Goal: Task Accomplishment & Management: Use online tool/utility

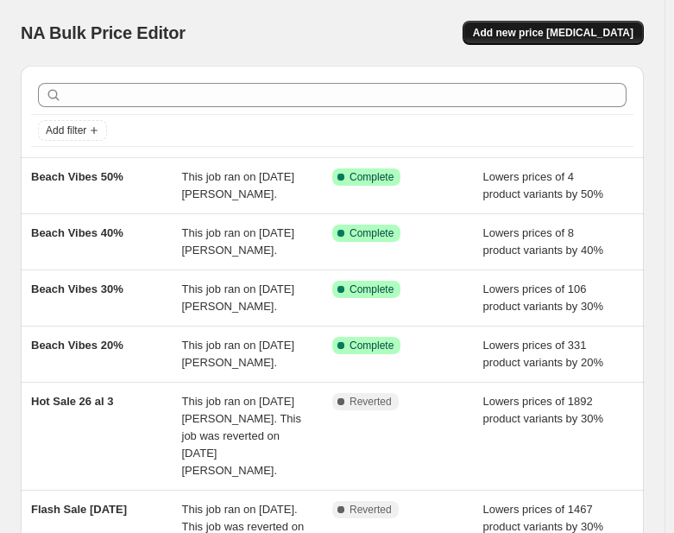
click at [546, 30] on span "Add new price change job" at bounding box center [553, 33] width 161 height 14
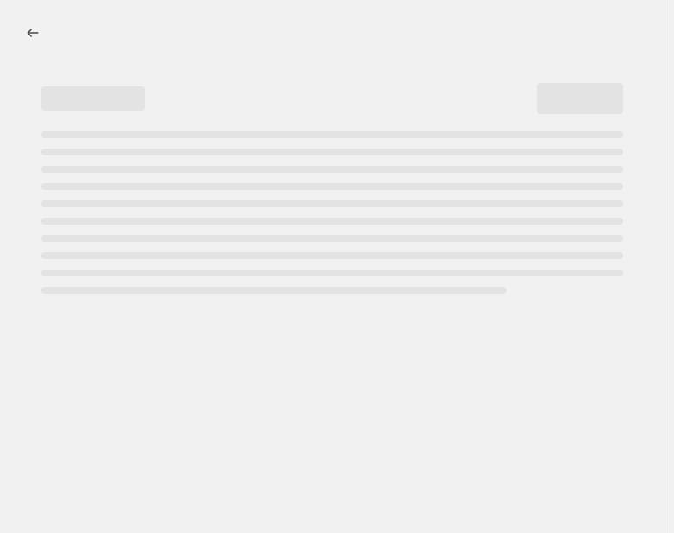
select select "percentage"
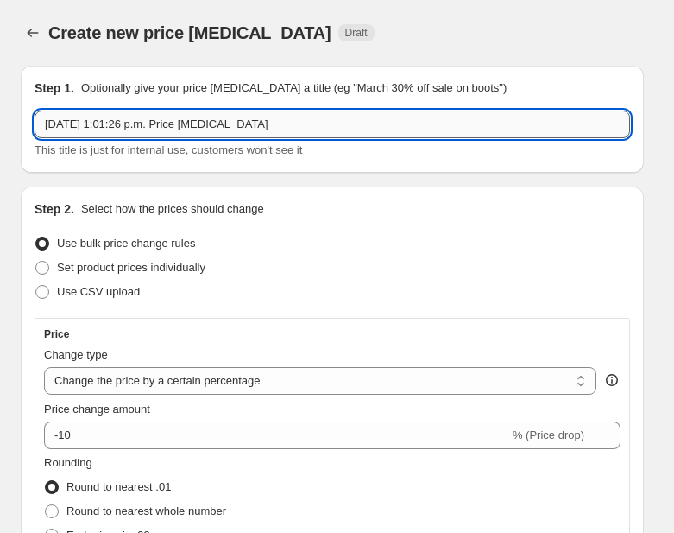
click at [131, 129] on input "14 ago 2025, 1:01:26 p.m. Price change job" at bounding box center [333, 124] width 596 height 28
paste input "Back to basics"
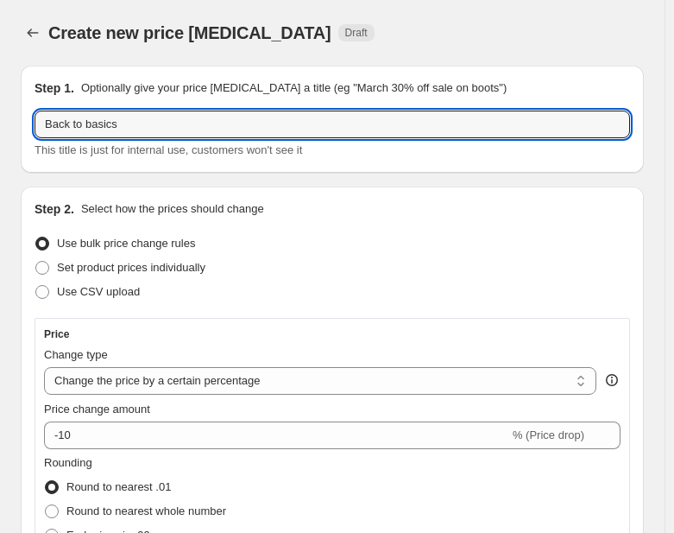
type input "Back to basics"
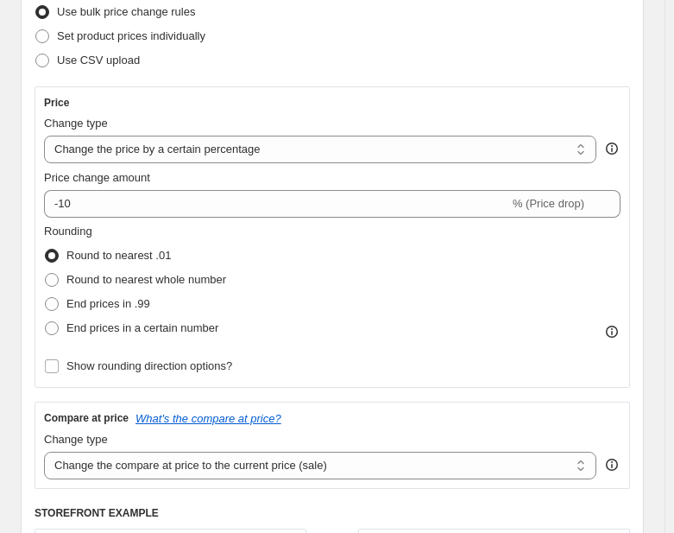
scroll to position [259, 0]
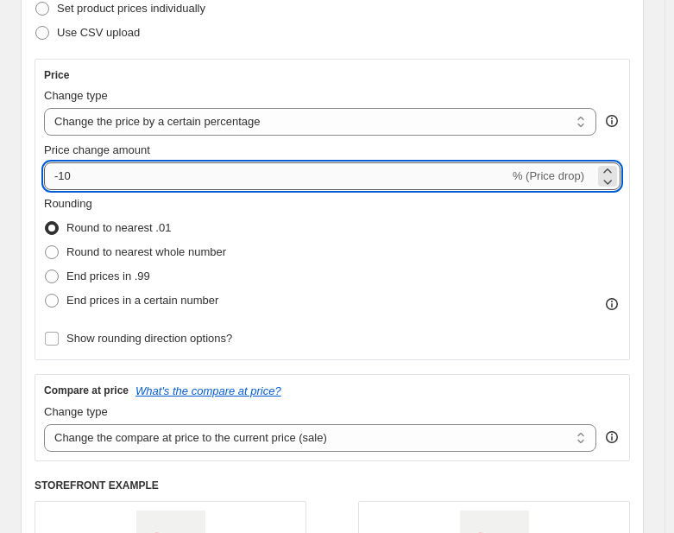
click at [62, 177] on input "-10" at bounding box center [276, 176] width 465 height 28
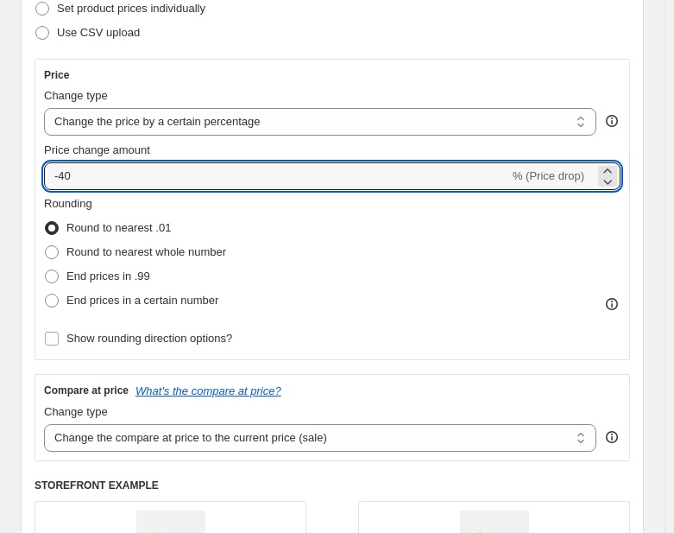
type input "-40"
click at [210, 212] on fieldset "Rounding Round to nearest .01 Round to nearest whole number End prices in .99 E…" at bounding box center [135, 253] width 182 height 117
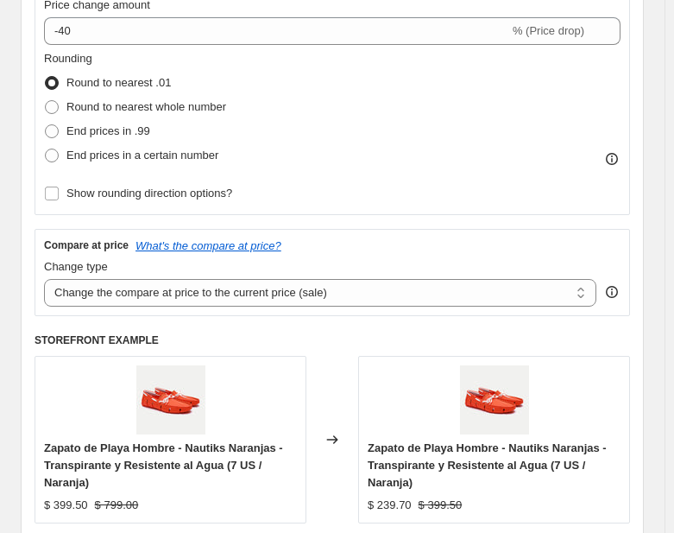
scroll to position [432, 0]
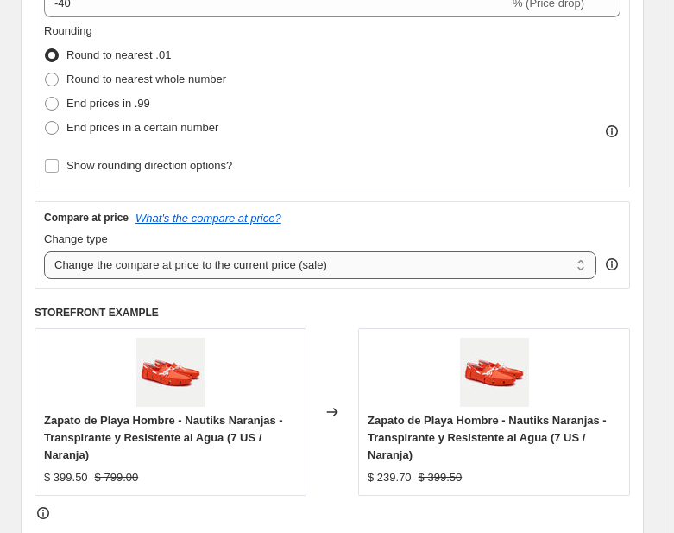
click at [333, 259] on select "Change the compare at price to the current price (sale) Change the compare at p…" at bounding box center [320, 265] width 552 height 28
click at [350, 237] on div "Change type" at bounding box center [320, 238] width 552 height 17
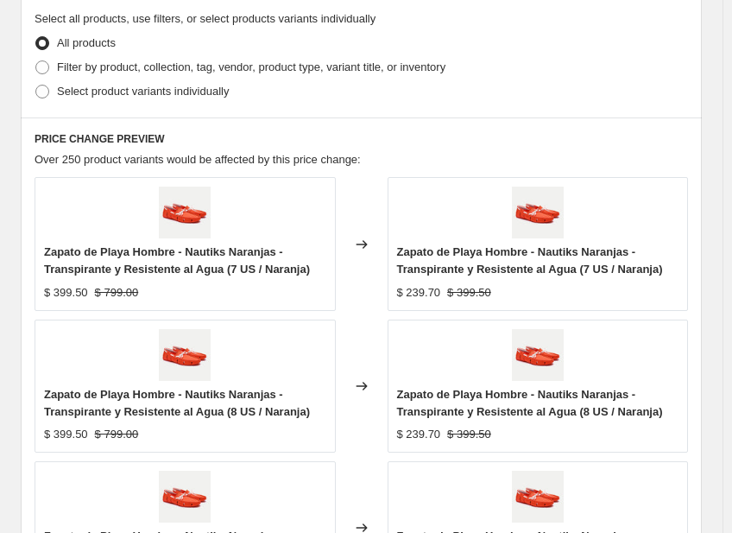
scroll to position [863, 0]
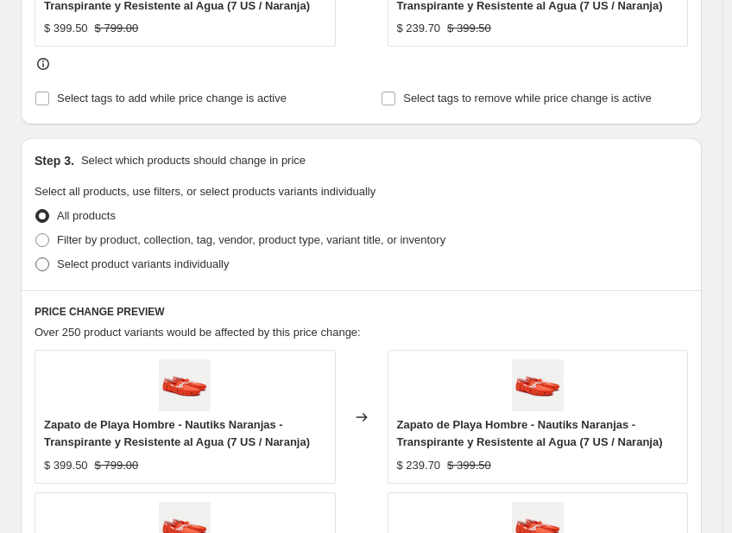
click at [85, 242] on span "Filter by product, collection, tag, vendor, product type, variant title, or inv…" at bounding box center [251, 239] width 388 height 13
click at [36, 234] on input "Filter by product, collection, tag, vendor, product type, variant title, or inv…" at bounding box center [35, 233] width 1 height 1
radio input "true"
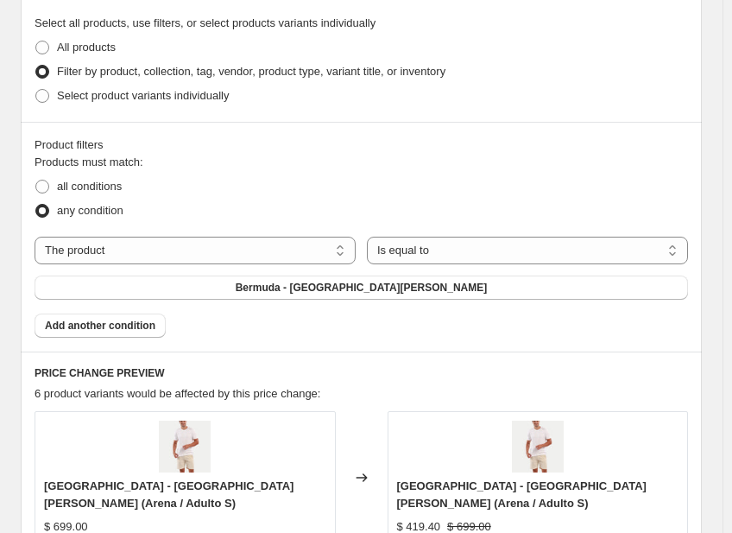
scroll to position [1036, 0]
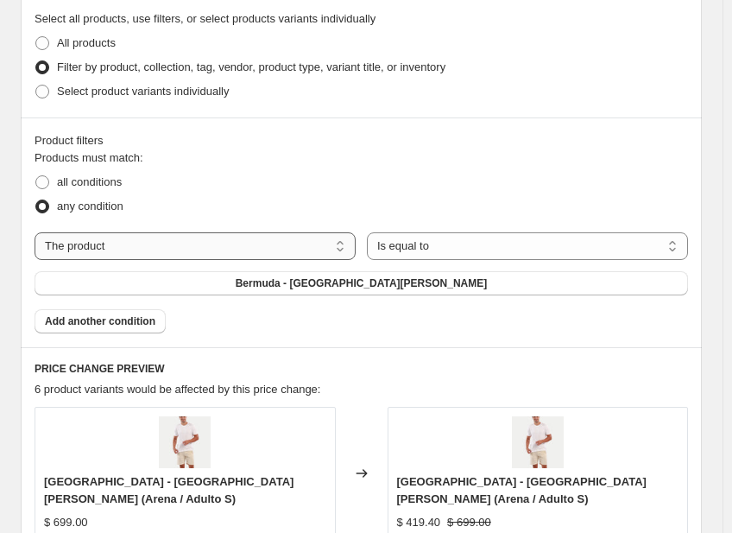
click at [234, 232] on select "The product The product's collection The product's tag The product's vendor The…" at bounding box center [195, 246] width 321 height 28
select select "collection"
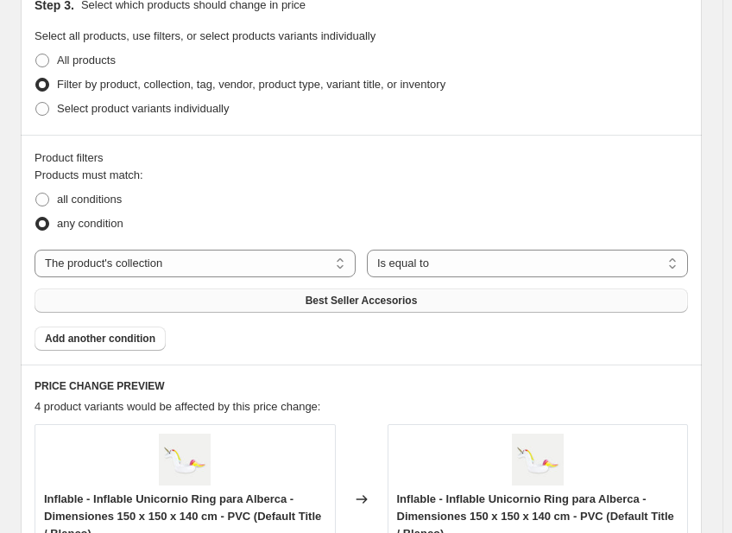
scroll to position [1070, 0]
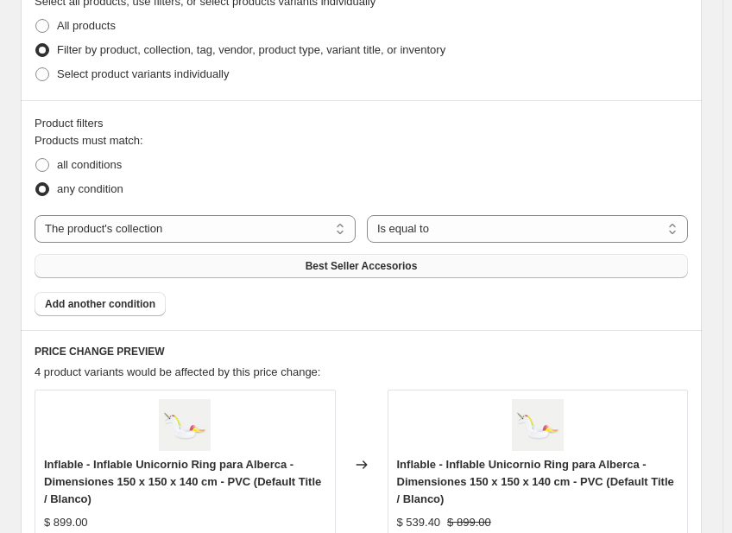
click at [350, 272] on span "Best Seller Accesorios" at bounding box center [362, 266] width 112 height 14
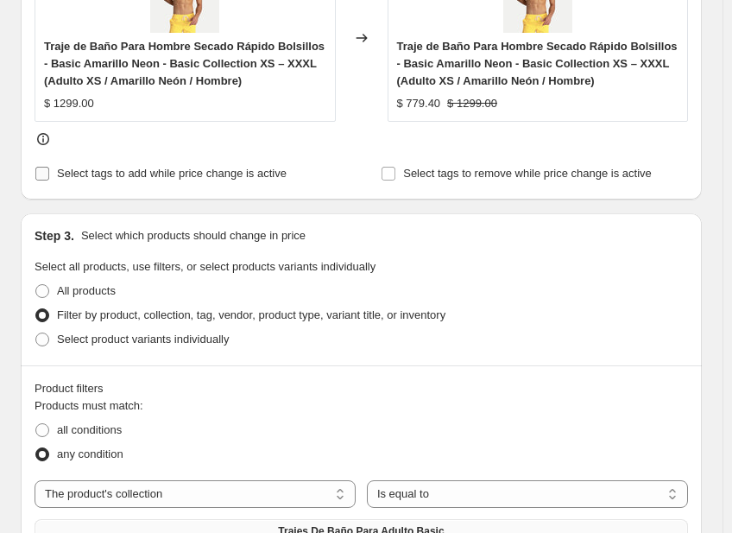
scroll to position [774, 0]
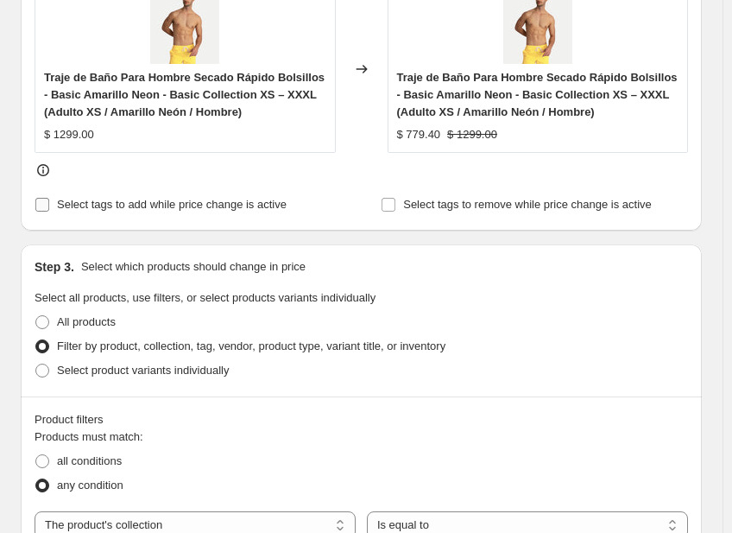
click at [96, 200] on span "Select tags to add while price change is active" at bounding box center [172, 204] width 230 height 13
click at [49, 200] on input "Select tags to add while price change is active" at bounding box center [42, 205] width 14 height 14
checkbox input "true"
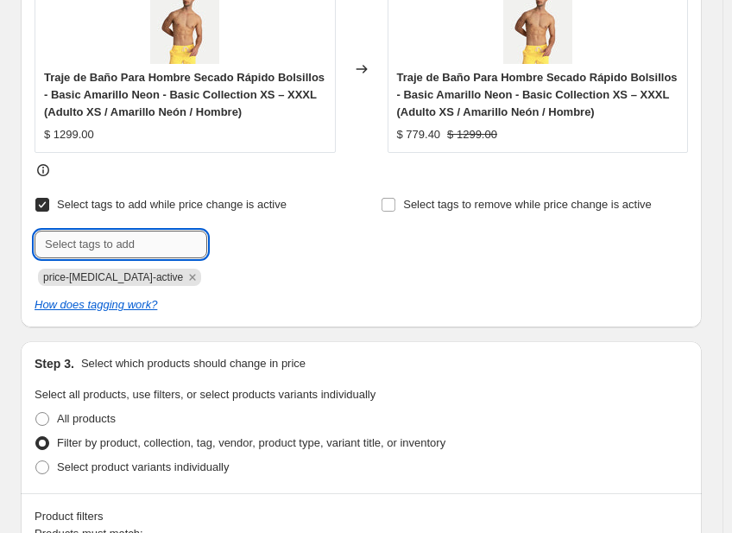
click at [100, 249] on input "text" at bounding box center [121, 244] width 173 height 28
type input "Promociones"
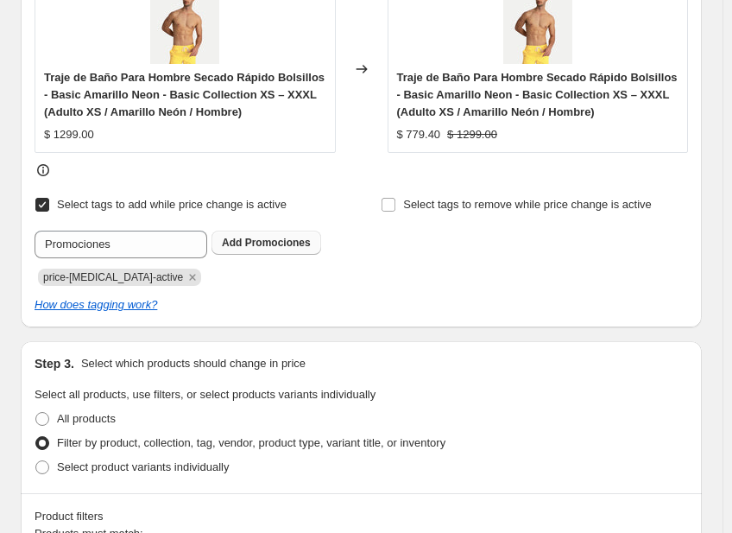
click at [247, 253] on button "Add Promociones" at bounding box center [266, 242] width 110 height 24
click at [422, 208] on span "Select tags to remove while price change is active" at bounding box center [527, 204] width 249 height 13
click at [395, 208] on input "Select tags to remove while price change is active" at bounding box center [389, 205] width 14 height 14
checkbox input "true"
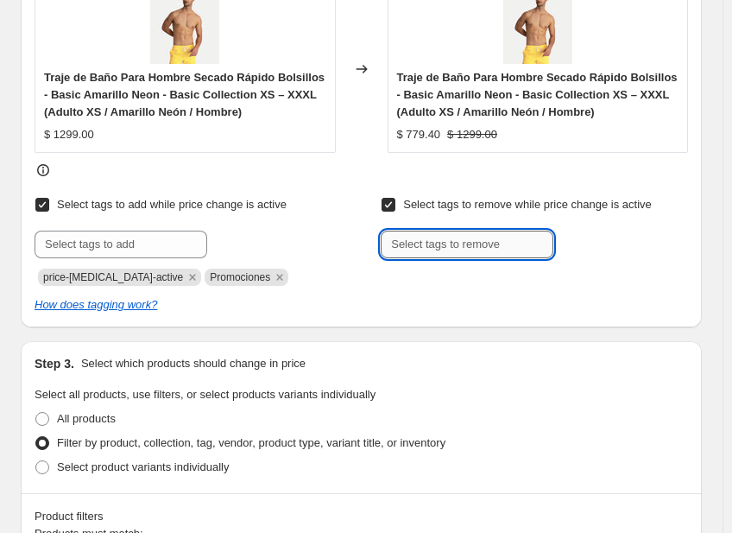
click at [438, 243] on input "text" at bounding box center [467, 244] width 173 height 28
type input "Promociones"
click at [593, 248] on span "Add Promociones" at bounding box center [612, 243] width 89 height 14
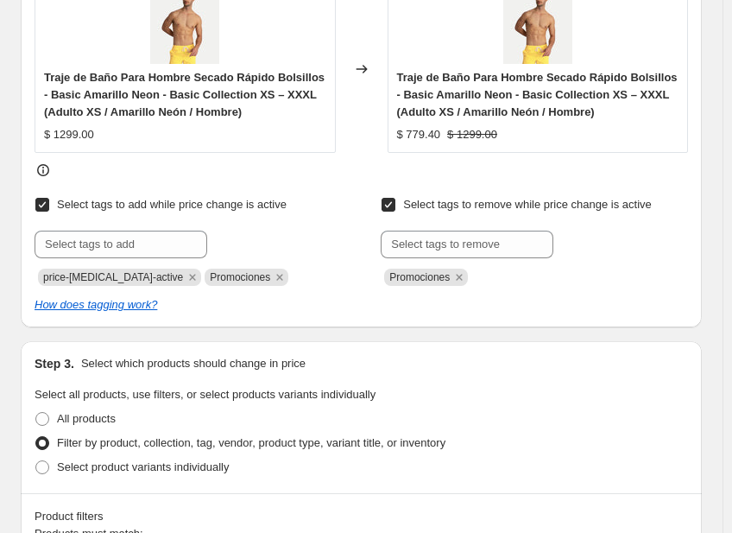
click at [592, 279] on div "Promociones" at bounding box center [534, 275] width 307 height 21
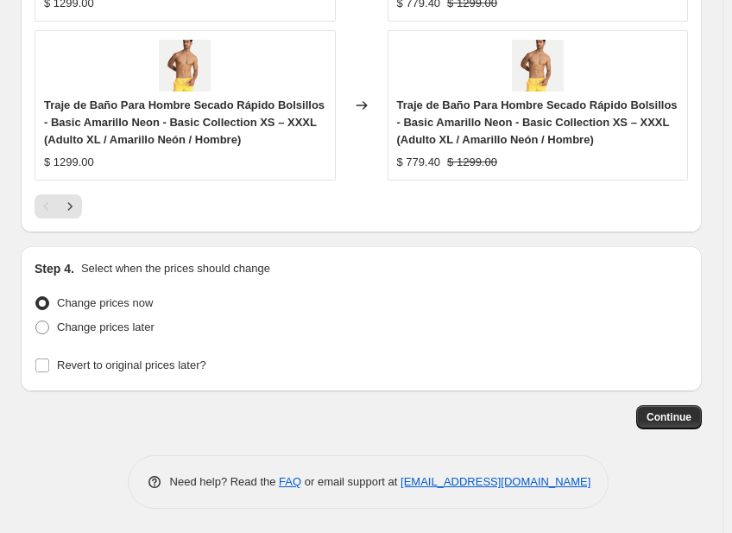
scroll to position [2166, 0]
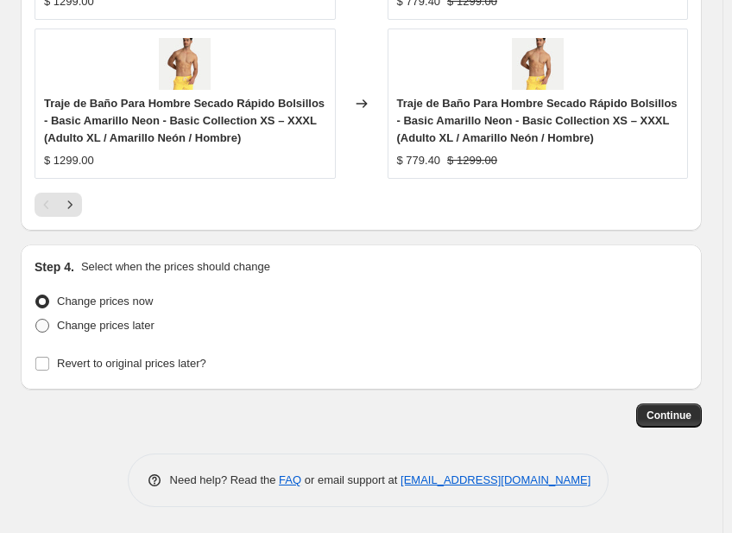
click at [131, 326] on span "Change prices later" at bounding box center [106, 325] width 98 height 13
click at [36, 319] on input "Change prices later" at bounding box center [35, 319] width 1 height 1
radio input "true"
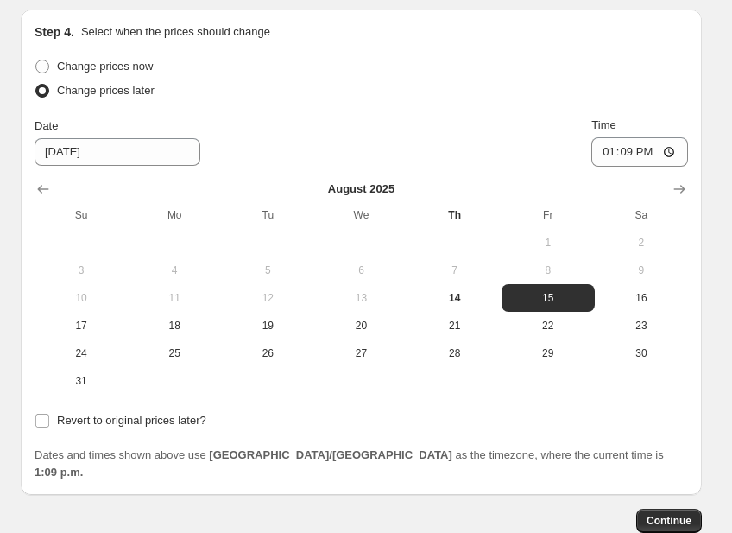
scroll to position [2425, 0]
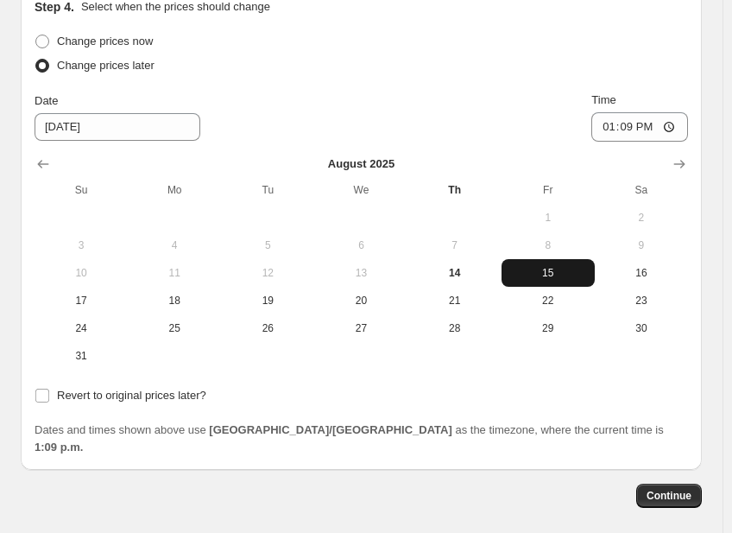
click at [551, 274] on span "15" at bounding box center [547, 273] width 79 height 14
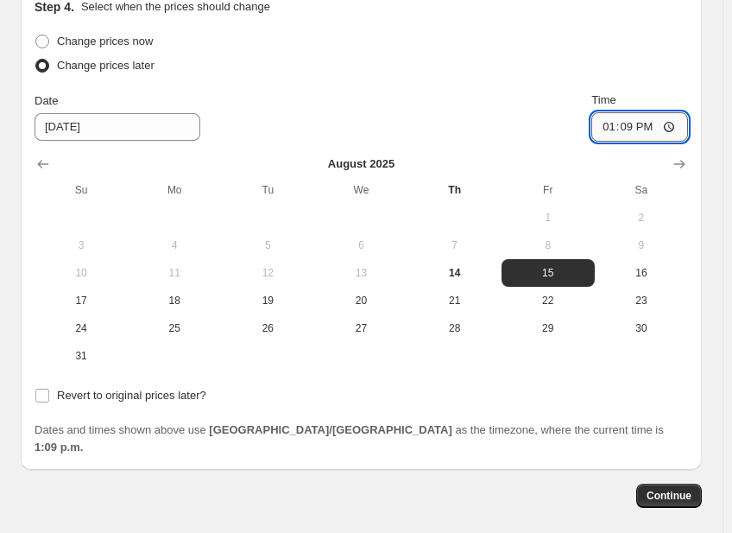
click at [682, 126] on input "13:09" at bounding box center [639, 126] width 97 height 29
type input "00:00"
click at [575, 131] on div "Date 8/15/2025 Time 00:00" at bounding box center [361, 116] width 653 height 50
click at [66, 401] on span "Revert to original prices later?" at bounding box center [131, 394] width 149 height 13
click at [49, 402] on input "Revert to original prices later?" at bounding box center [42, 395] width 14 height 14
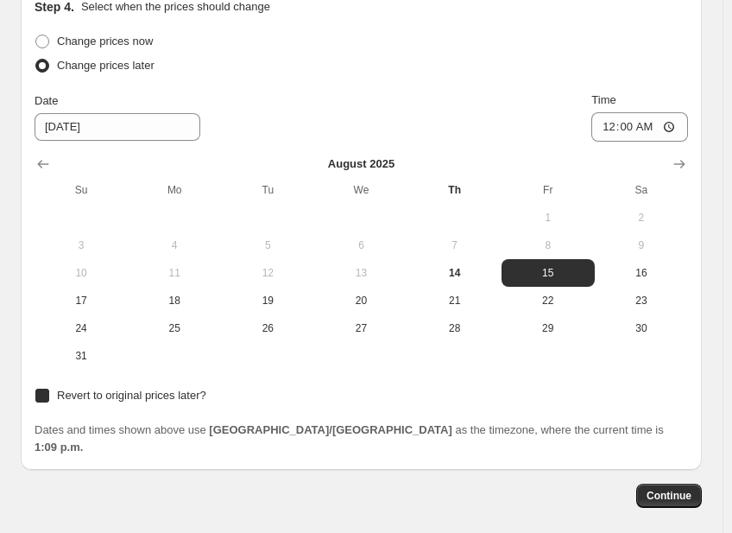
checkbox input "true"
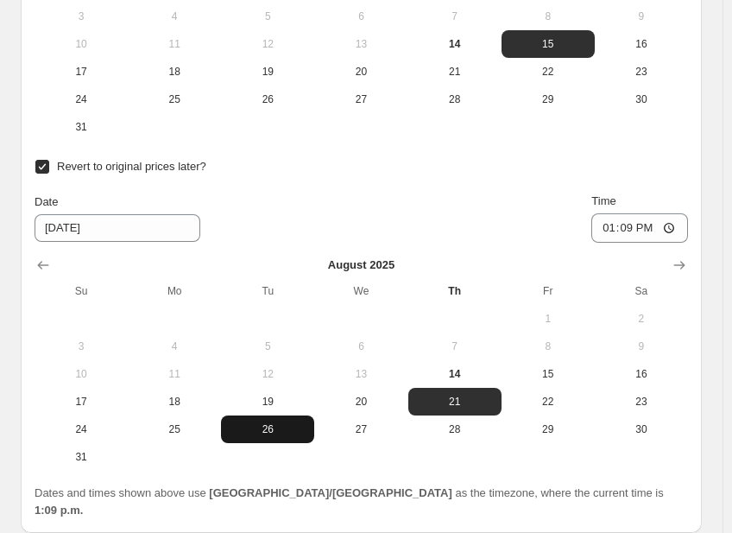
scroll to position [2684, 0]
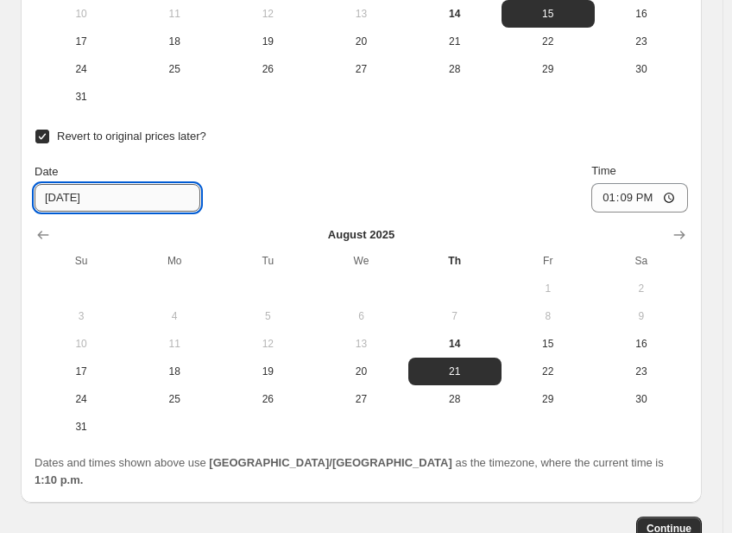
click at [121, 195] on input "8/21/2025" at bounding box center [118, 198] width 166 height 28
click at [65, 198] on input "8/21/2025" at bounding box center [118, 198] width 166 height 28
click at [682, 234] on icon "Show next month, September 2025" at bounding box center [679, 234] width 17 height 17
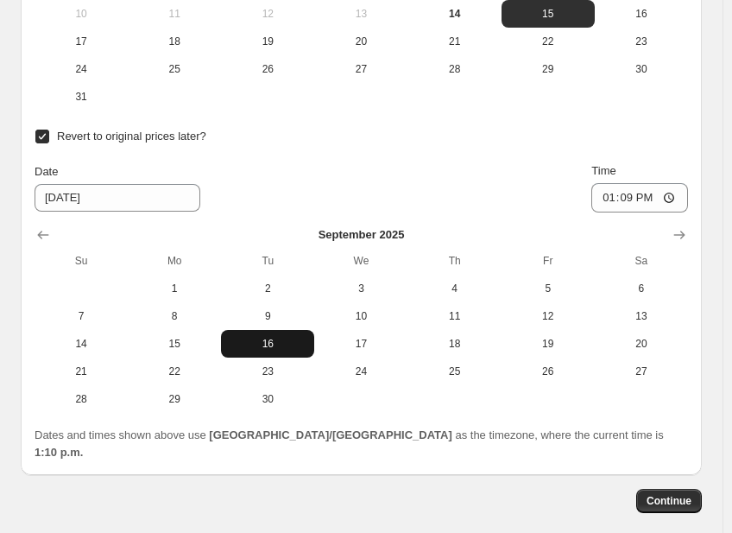
click at [264, 344] on span "16" at bounding box center [267, 344] width 79 height 14
type input "9/16/2025"
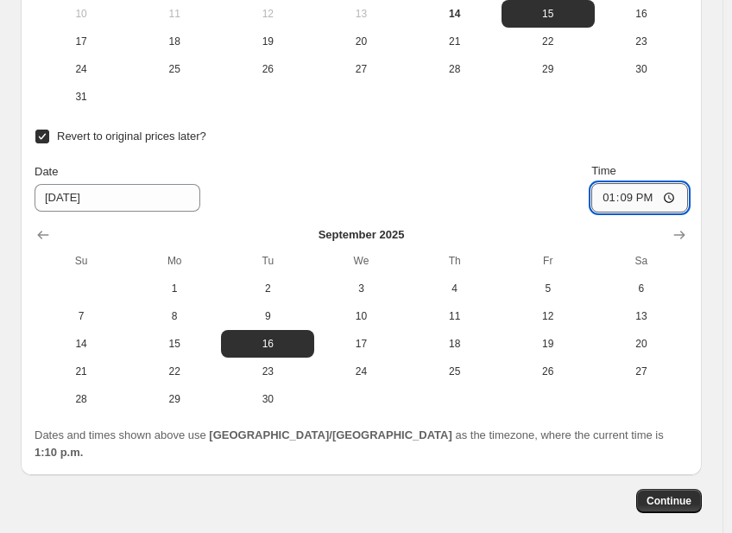
click at [610, 196] on input "13:09" at bounding box center [639, 197] width 97 height 29
click at [621, 203] on input "13:09" at bounding box center [639, 197] width 97 height 29
click at [679, 198] on input "13:09" at bounding box center [639, 197] width 97 height 29
type input "23:59"
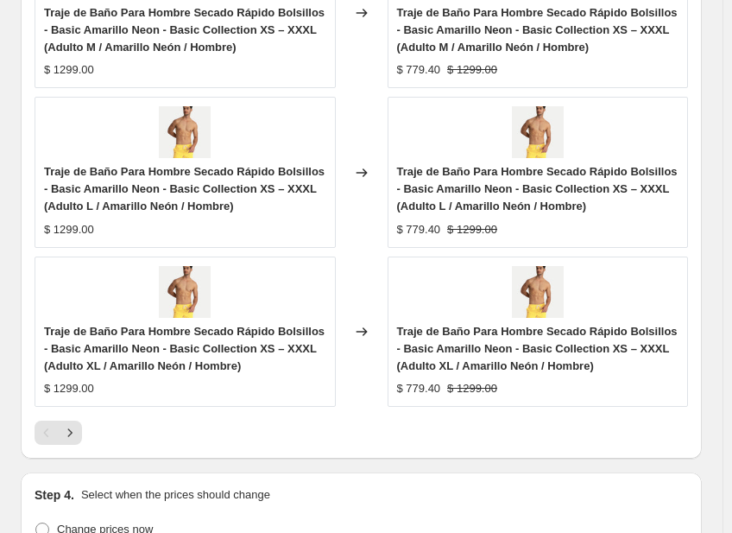
scroll to position [1907, 0]
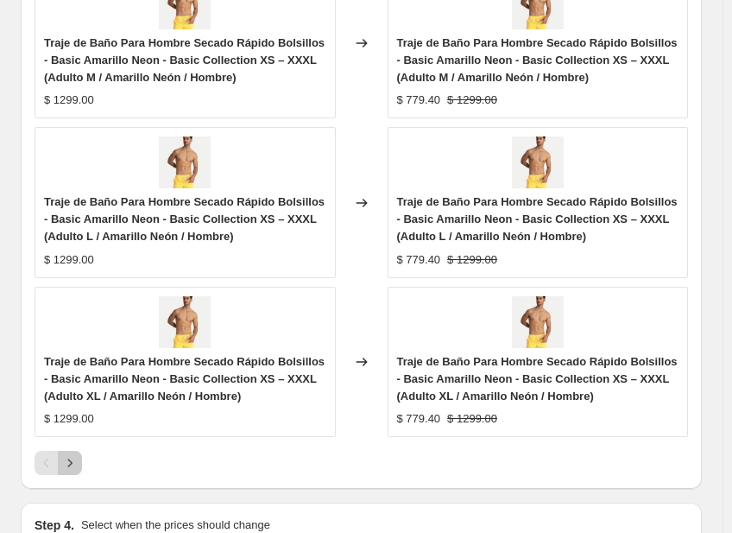
click at [72, 461] on icon "Next" at bounding box center [69, 462] width 17 height 17
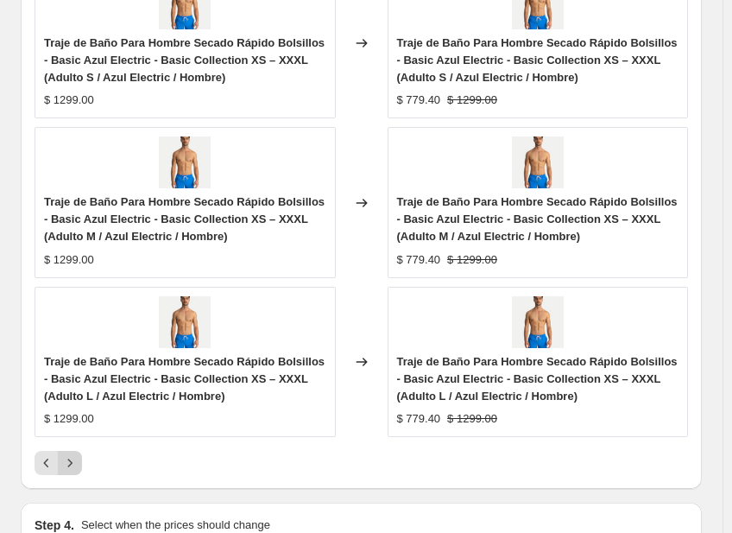
click at [73, 464] on icon "Next" at bounding box center [69, 462] width 17 height 17
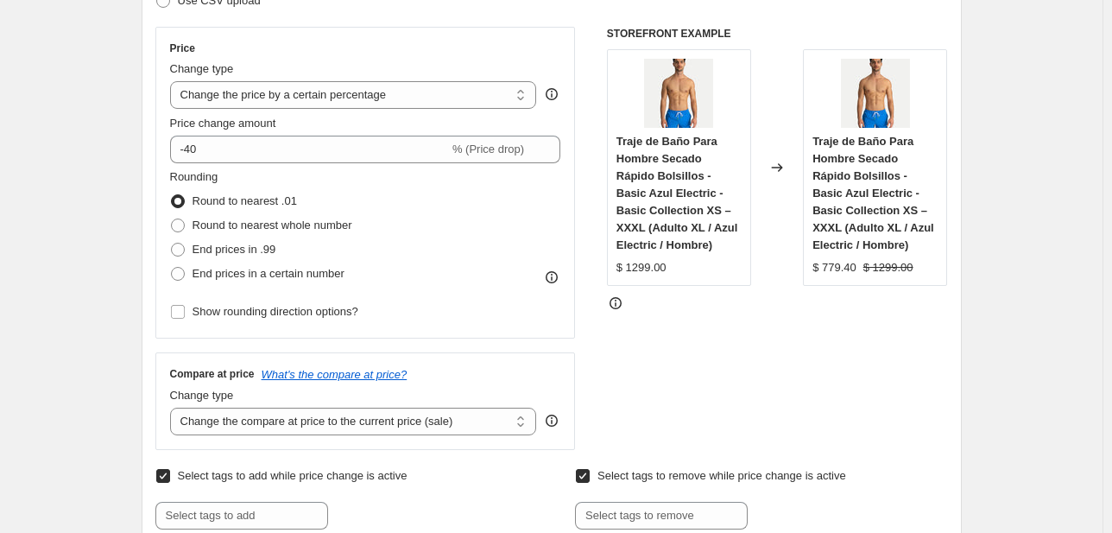
scroll to position [281, 0]
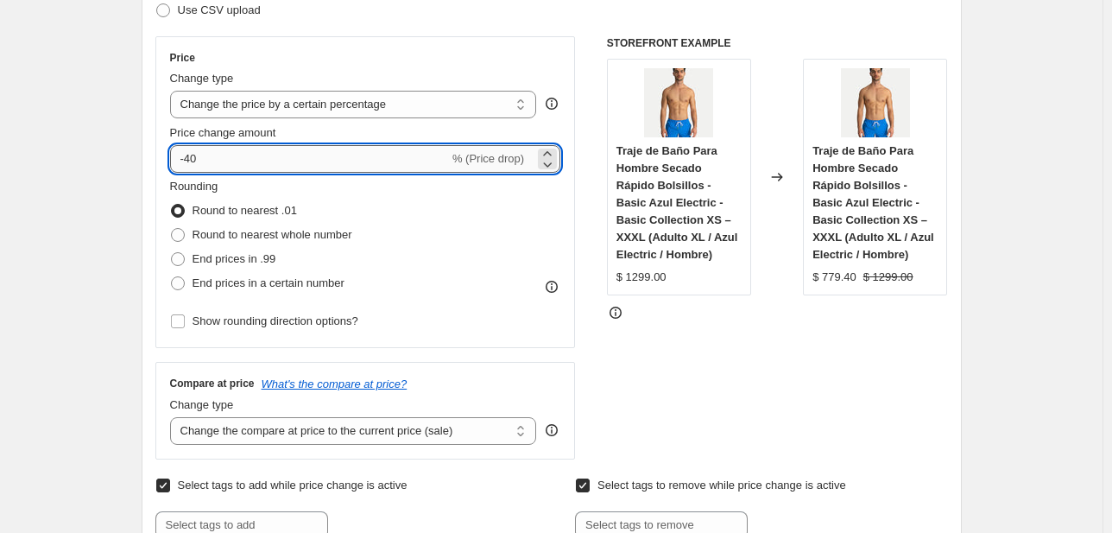
click at [198, 161] on input "-40" at bounding box center [309, 159] width 279 height 28
click at [153, 174] on div "Step 2. Select how the prices should change Use bulk price change rules Set pro…" at bounding box center [552, 256] width 820 height 703
click at [228, 164] on input "-38.5" at bounding box center [309, 159] width 279 height 28
click at [145, 149] on div "Step 2. Select how the prices should change Use bulk price change rules Set pro…" at bounding box center [552, 256] width 820 height 703
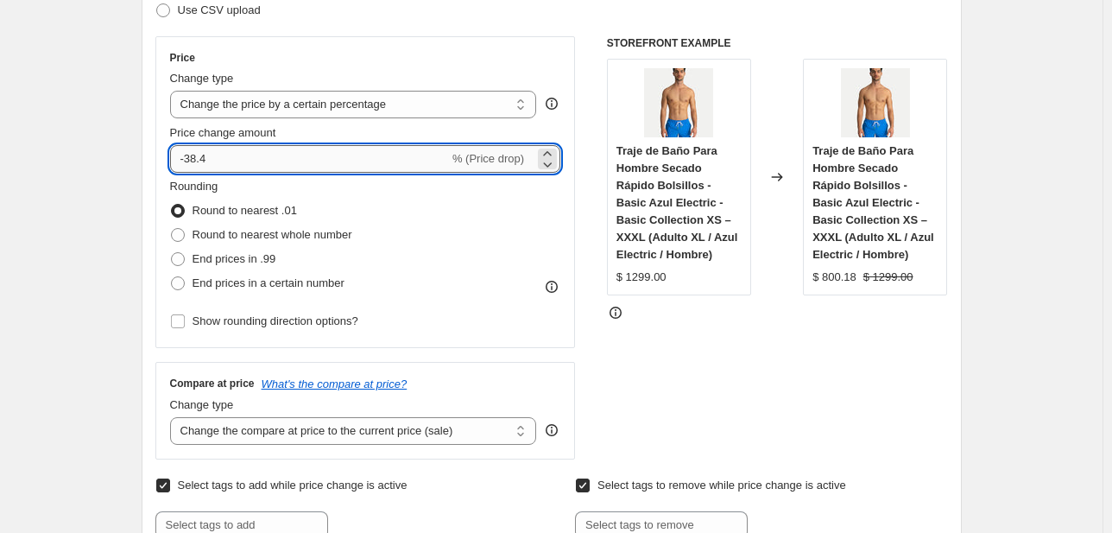
click at [211, 156] on input "-38.4" at bounding box center [309, 159] width 279 height 28
type input "-38.45"
click at [155, 150] on div "Step 2. Select how the prices should change Use bulk price change rules Set pro…" at bounding box center [552, 256] width 820 height 703
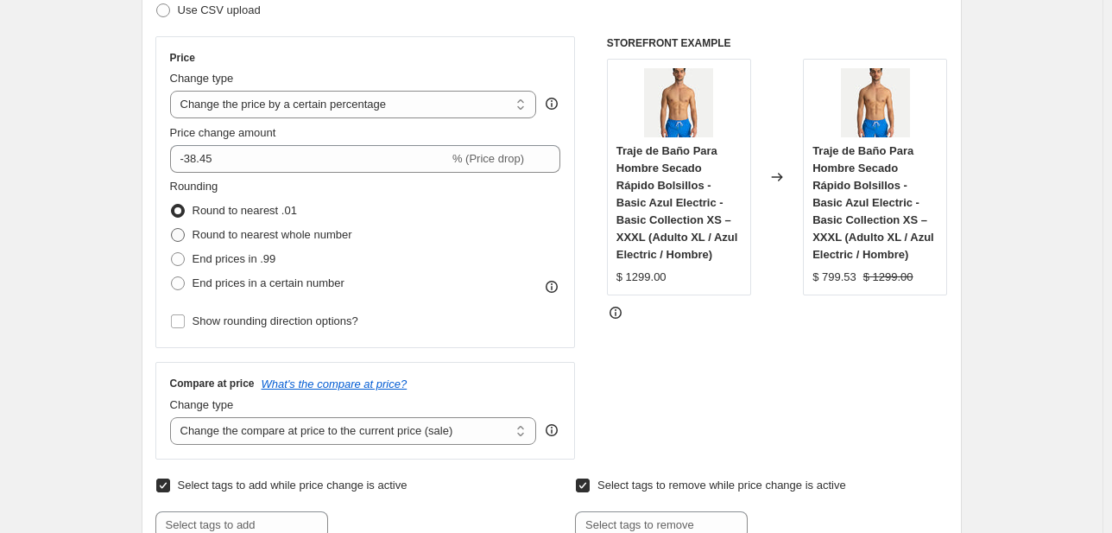
click at [185, 236] on span at bounding box center [178, 235] width 14 height 14
click at [172, 229] on input "Round to nearest whole number" at bounding box center [171, 228] width 1 height 1
radio input "true"
click at [183, 232] on span at bounding box center [178, 235] width 14 height 14
click at [172, 229] on input "Round to nearest whole number" at bounding box center [171, 228] width 1 height 1
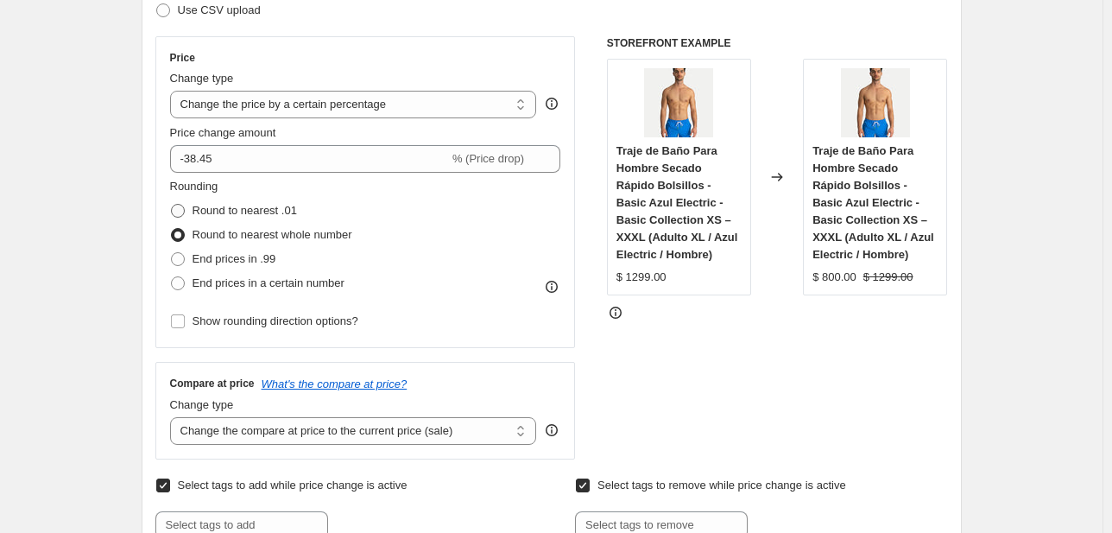
click at [181, 207] on span at bounding box center [178, 211] width 14 height 14
click at [172, 205] on input "Round to nearest .01" at bounding box center [171, 204] width 1 height 1
radio input "true"
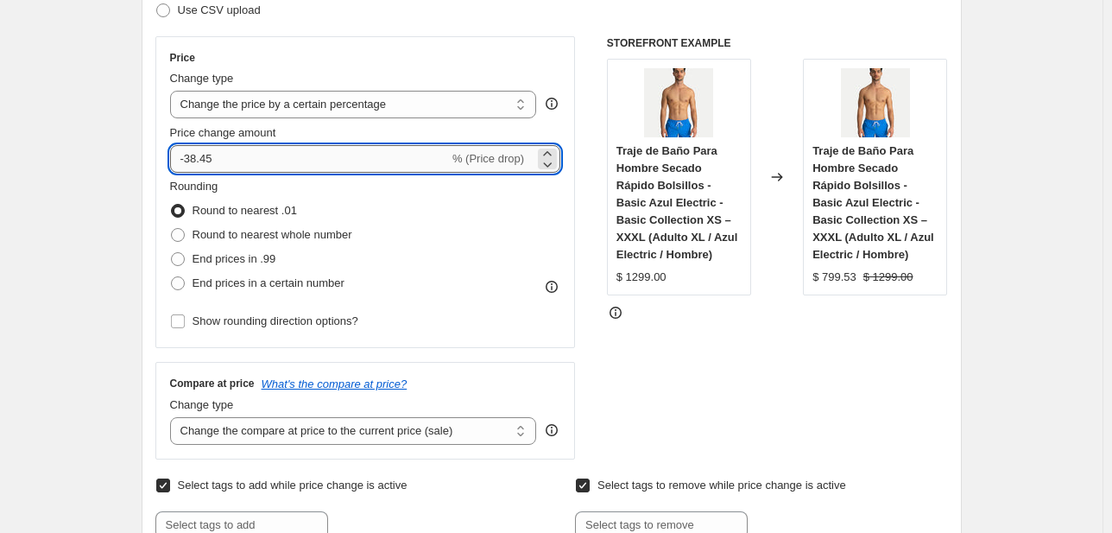
click at [223, 158] on input "-38.45" at bounding box center [309, 159] width 279 height 28
click at [155, 136] on div "Step 2. Select how the prices should change Use bulk price change rules Set pro…" at bounding box center [552, 256] width 820 height 703
click at [219, 161] on input "-38.46" at bounding box center [309, 159] width 279 height 28
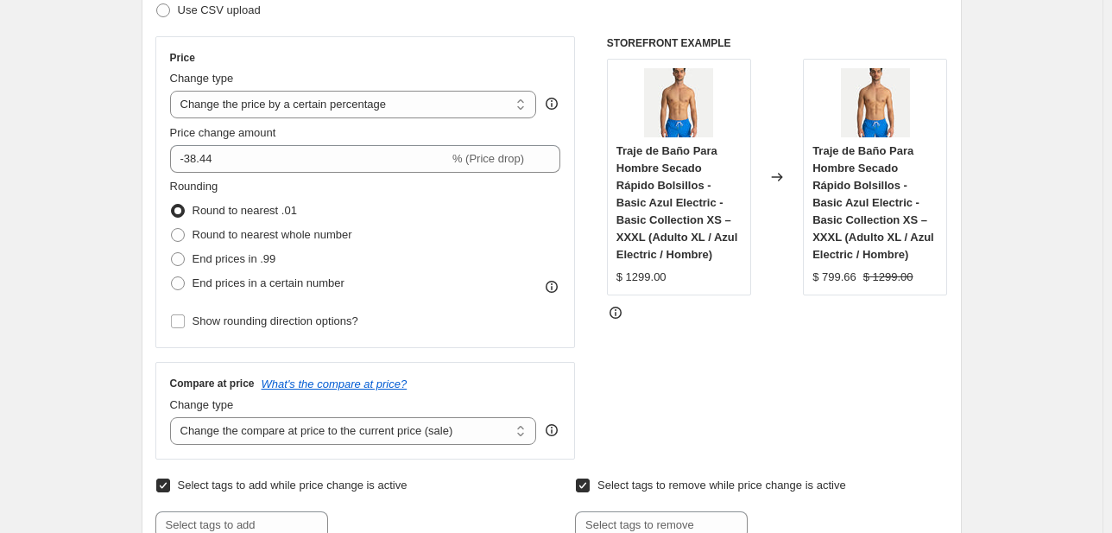
click at [161, 151] on div "Price Change type Change the price to a certain amount Change the price by a ce…" at bounding box center [365, 192] width 420 height 312
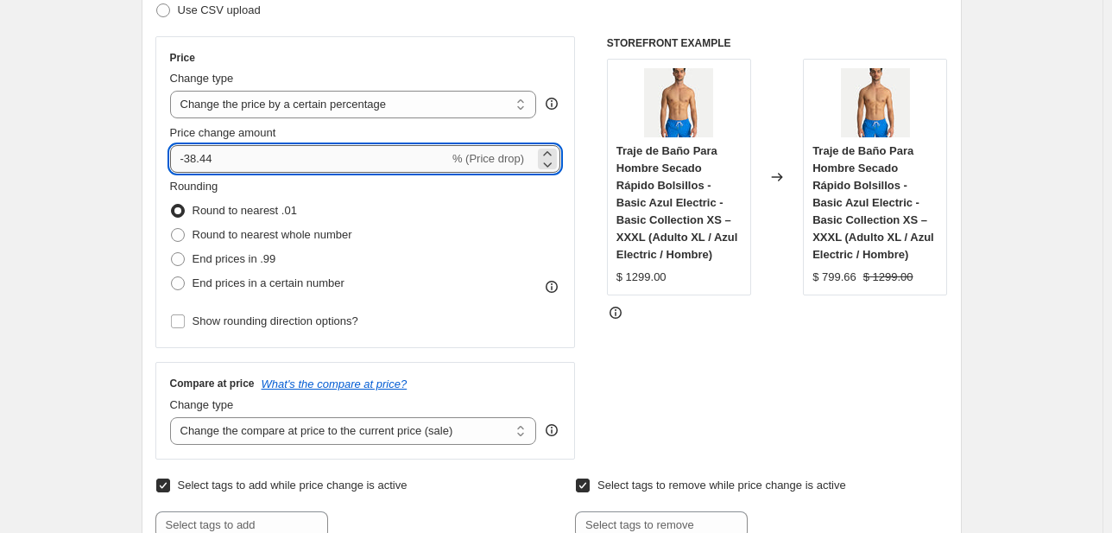
click at [224, 166] on input "-38.44" at bounding box center [309, 159] width 279 height 28
click at [226, 157] on input "-38.48" at bounding box center [309, 159] width 279 height 28
type input "-38.49"
click at [146, 146] on div "Step 2. Select how the prices should change Use bulk price change rules Set pro…" at bounding box center [552, 256] width 820 height 703
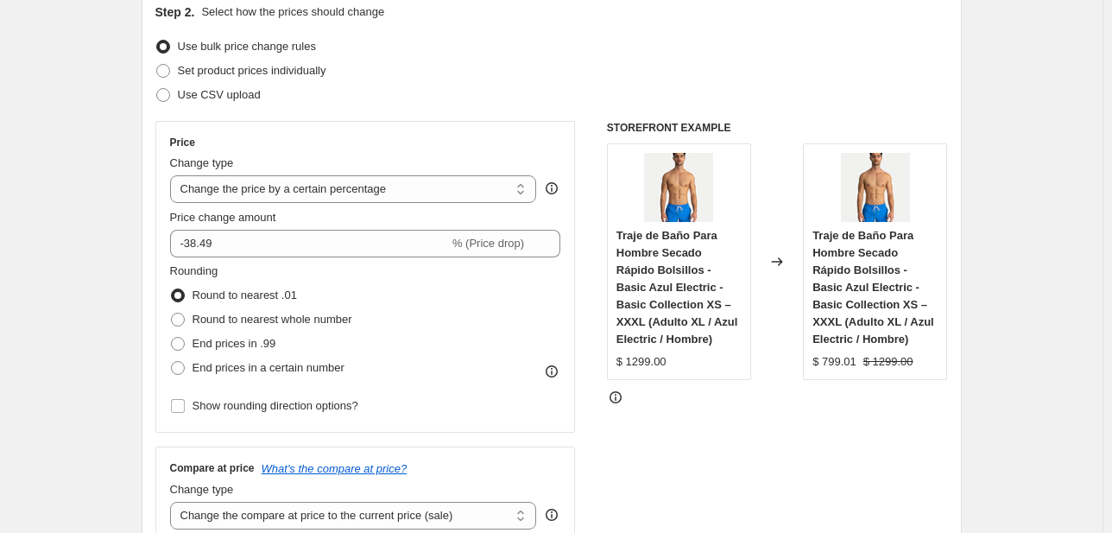
scroll to position [195, 0]
click at [183, 321] on span at bounding box center [178, 321] width 14 height 14
click at [172, 315] on input "Round to nearest whole number" at bounding box center [171, 314] width 1 height 1
radio input "true"
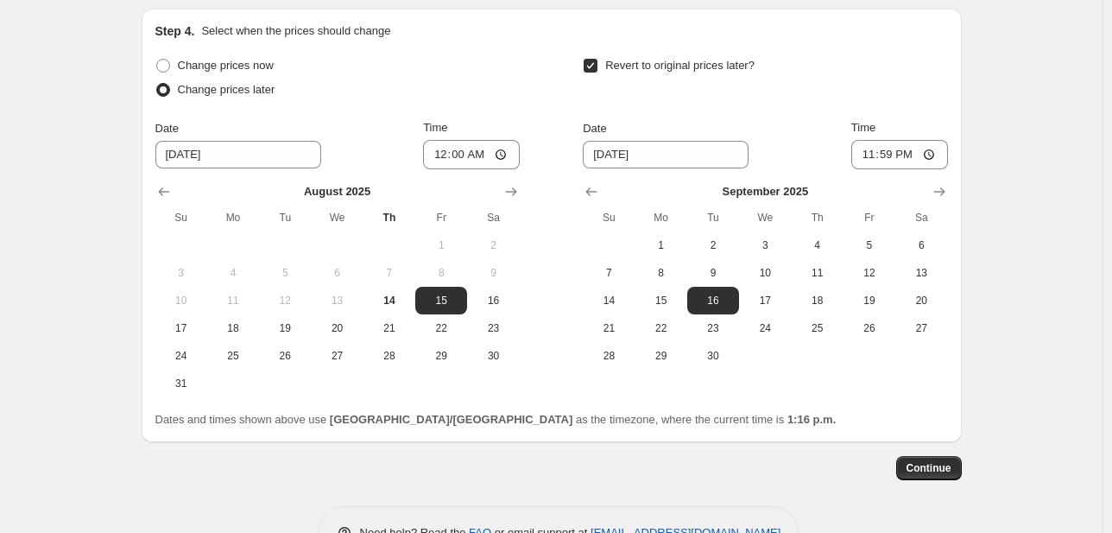
scroll to position [1921, 0]
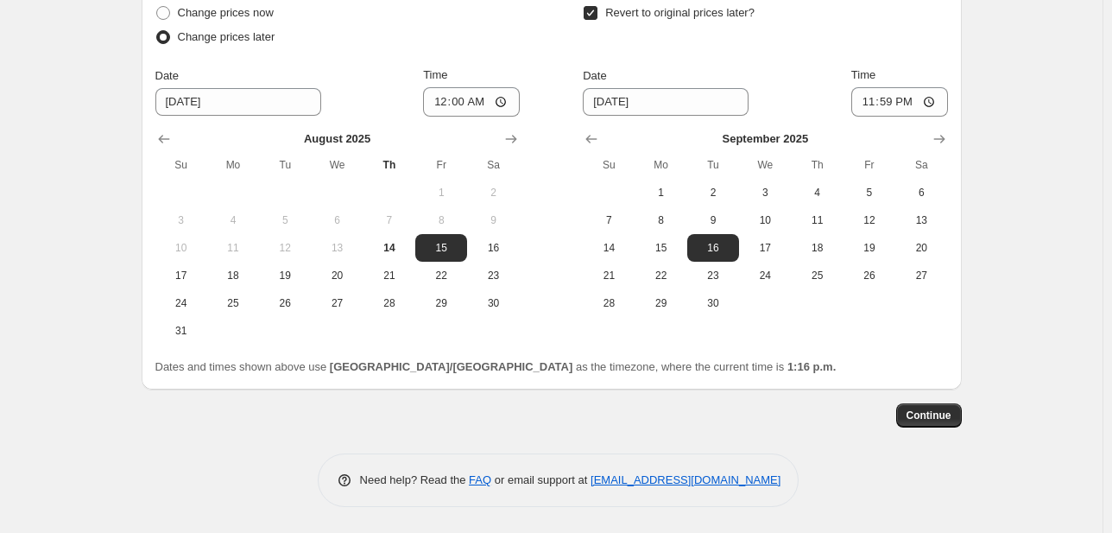
click at [682, 412] on div "Continue" at bounding box center [552, 415] width 820 height 24
click at [682, 414] on span "Continue" at bounding box center [928, 415] width 45 height 14
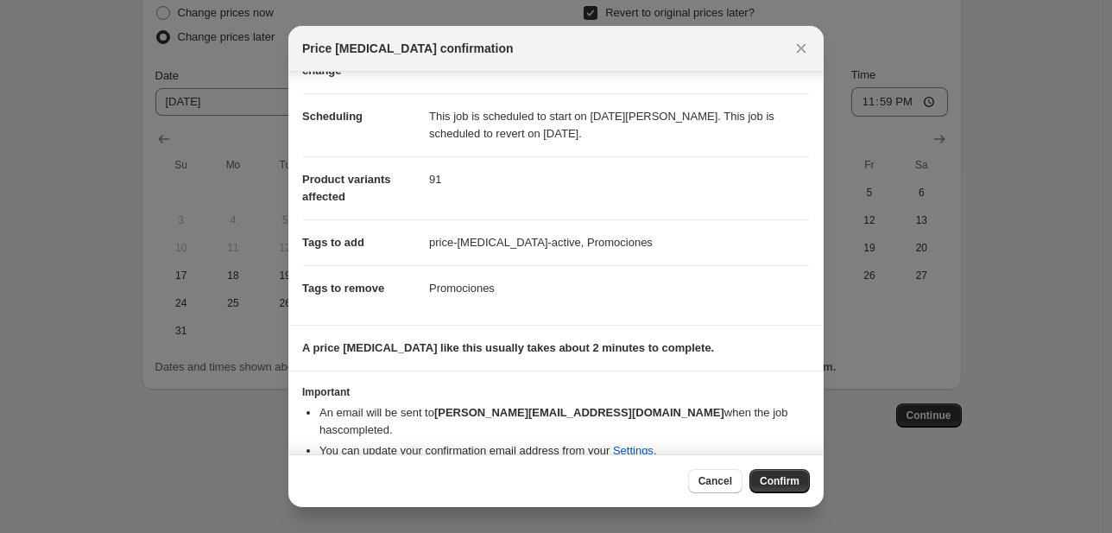
scroll to position [123, 0]
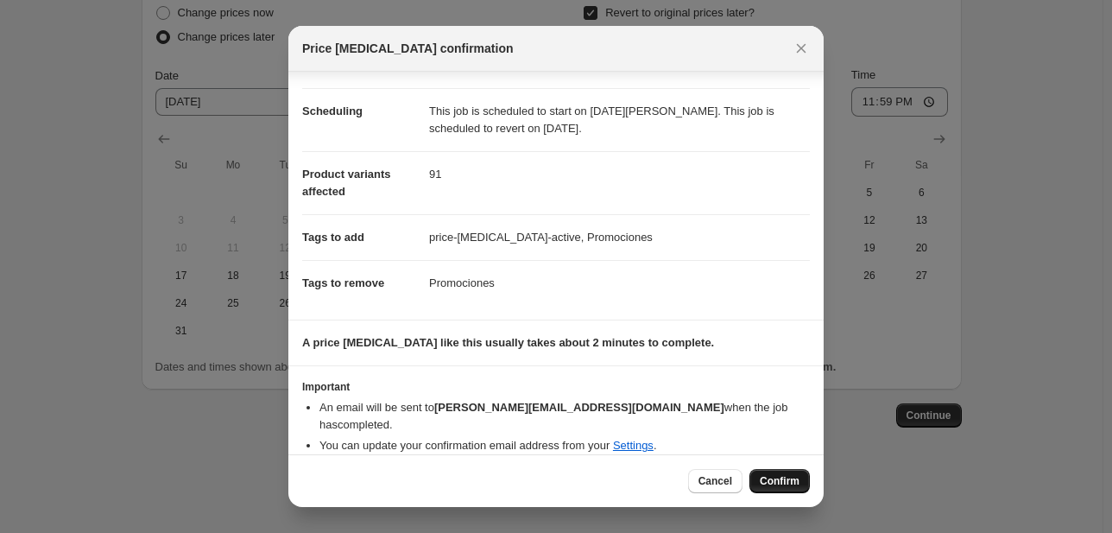
click at [682, 483] on span "Confirm" at bounding box center [780, 481] width 40 height 14
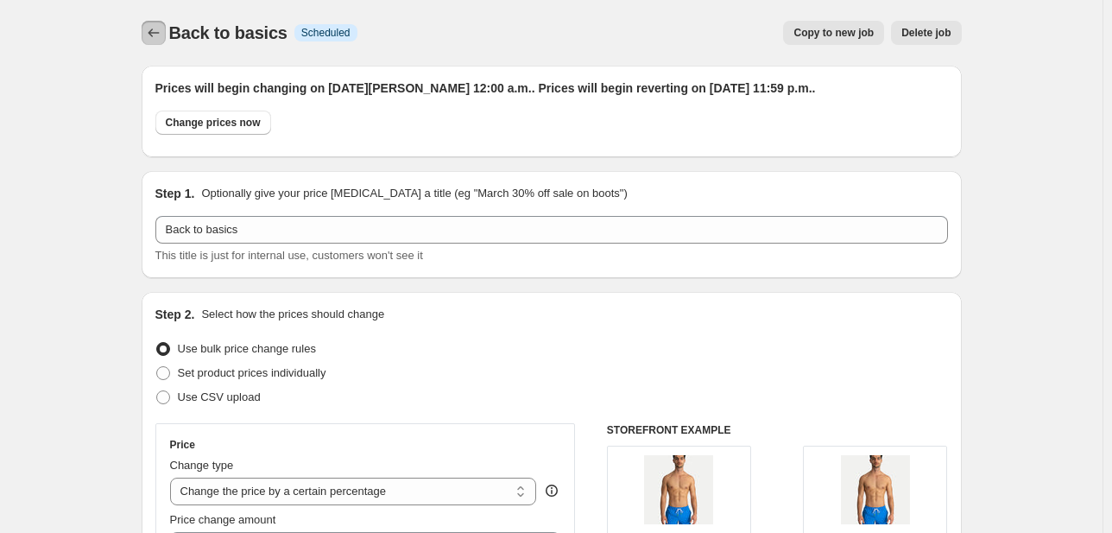
click at [156, 39] on icon "Price change jobs" at bounding box center [153, 32] width 17 height 17
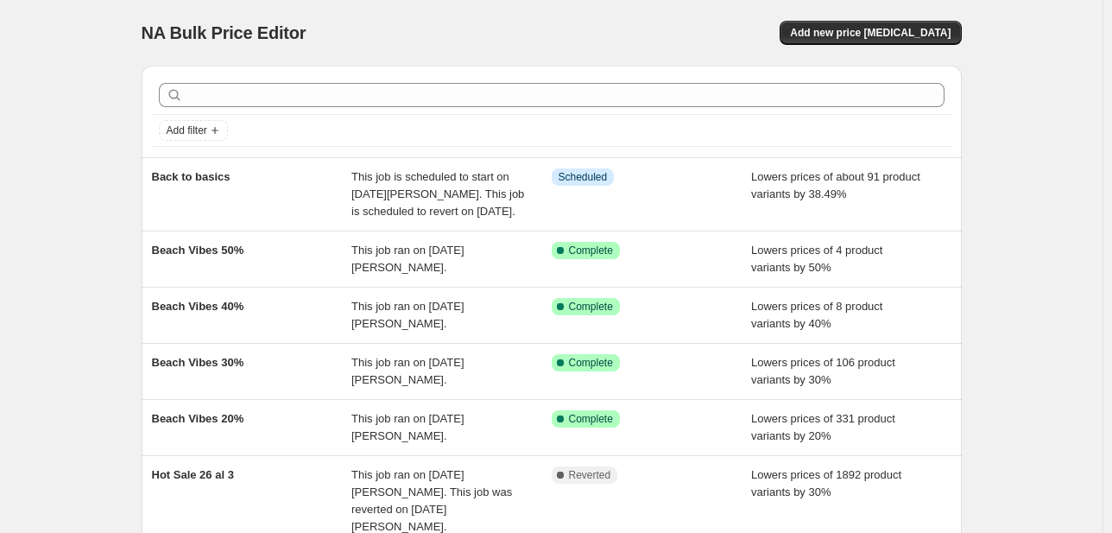
click at [637, 70] on div "NA Bulk Price Editor. This page is ready NA Bulk Price Editor Add new price cha…" at bounding box center [551, 414] width 861 height 829
click at [52, 453] on div "NA Bulk Price Editor. This page is ready NA Bulk Price Editor Add new price cha…" at bounding box center [551, 414] width 1102 height 829
